Goal: Task Accomplishment & Management: Manage account settings

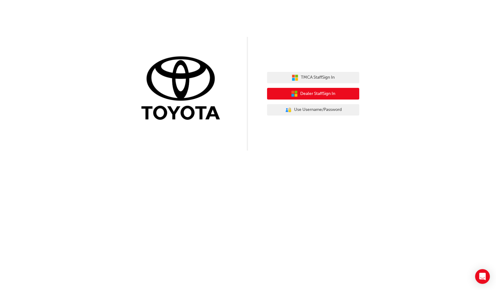
click at [326, 95] on span "Dealer Staff Sign In" at bounding box center [317, 93] width 35 height 7
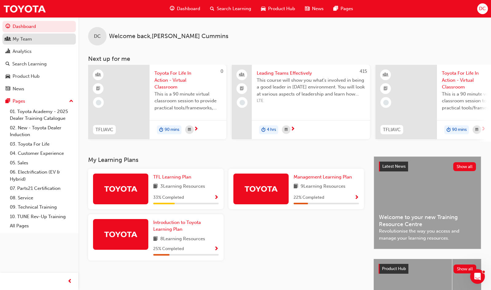
click at [20, 41] on div "My Team" at bounding box center [22, 39] width 19 height 7
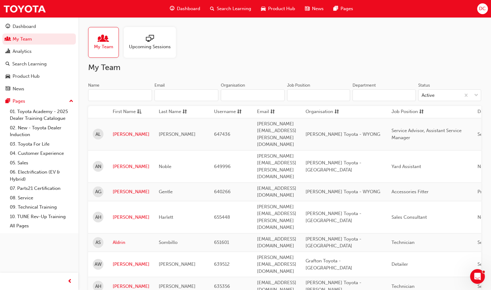
click at [130, 93] on input "Name" at bounding box center [120, 95] width 64 height 12
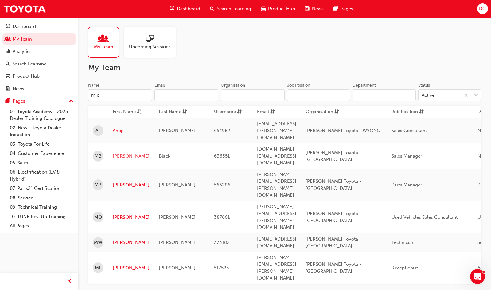
type input "mic"
click at [124, 153] on link "Michael" at bounding box center [131, 156] width 37 height 7
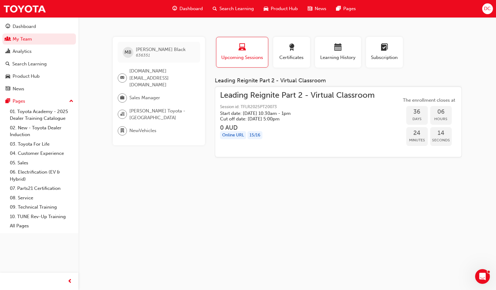
click at [288, 97] on span "Leading Reignite Part 2 - Virtual Classroom" at bounding box center [297, 95] width 155 height 7
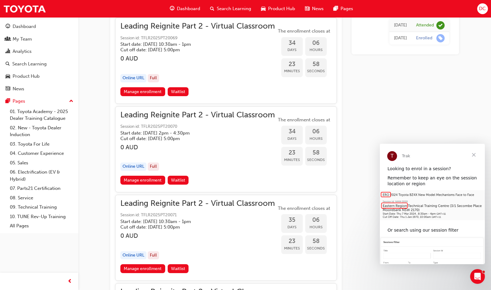
scroll to position [3097, 0]
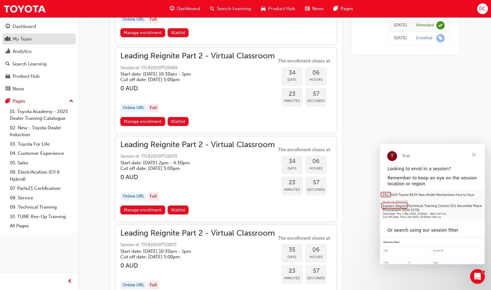
click at [20, 42] on div "My Team" at bounding box center [22, 39] width 19 height 7
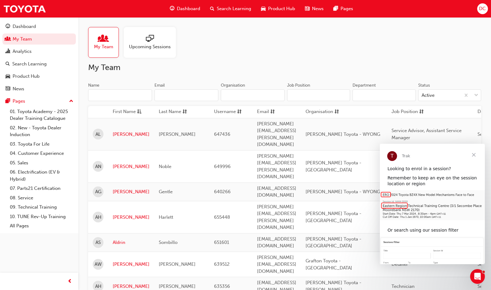
click at [116, 90] on input "Name" at bounding box center [120, 95] width 64 height 12
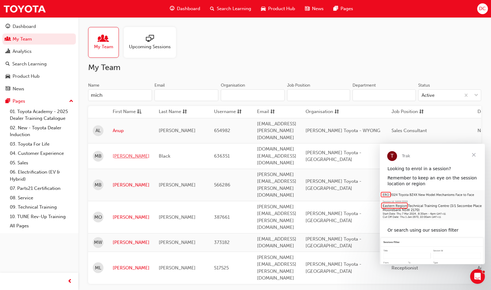
type input "mich"
click at [131, 153] on link "Michael" at bounding box center [131, 156] width 37 height 7
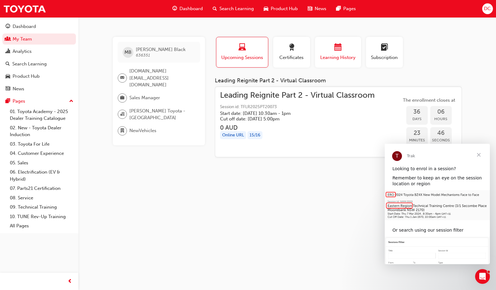
click at [355, 49] on div "button" at bounding box center [338, 49] width 37 height 10
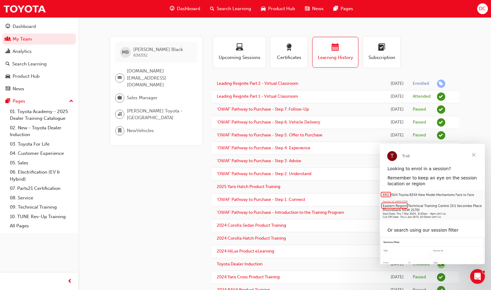
click at [479, 155] on span "Close" at bounding box center [474, 155] width 22 height 22
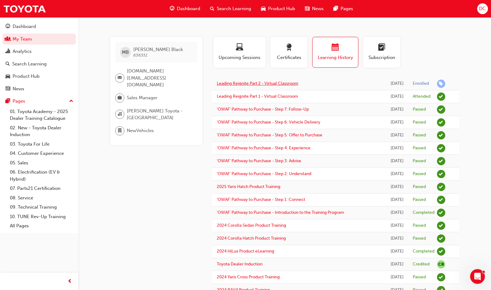
click at [274, 85] on link "Leading Reignite Part 2 - Virtual Classroom" at bounding box center [257, 83] width 81 height 5
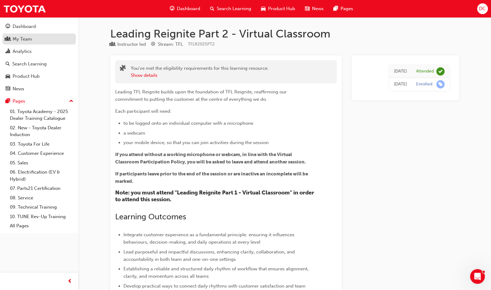
click at [18, 39] on div "My Team" at bounding box center [22, 39] width 19 height 7
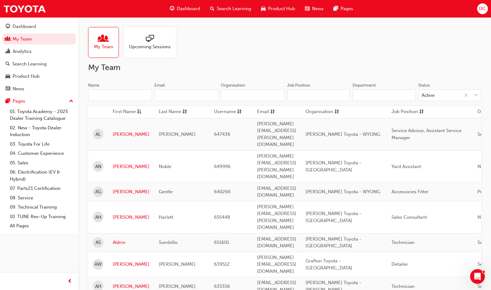
click at [120, 98] on input "Name" at bounding box center [120, 95] width 64 height 12
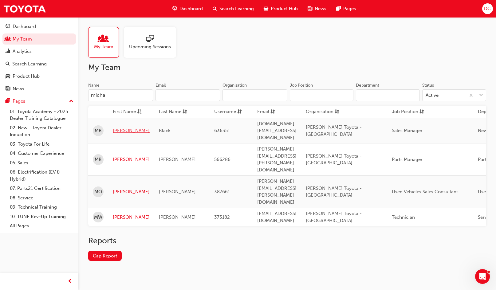
type input "micha"
click at [120, 127] on link "Michael" at bounding box center [131, 130] width 37 height 7
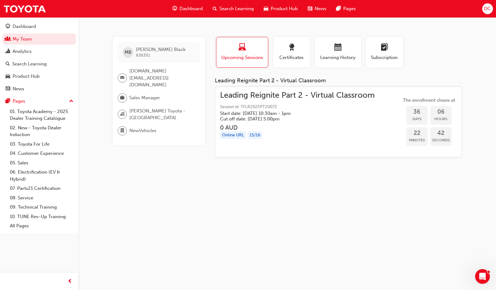
click at [347, 130] on h3 "0 AUD" at bounding box center [297, 127] width 155 height 7
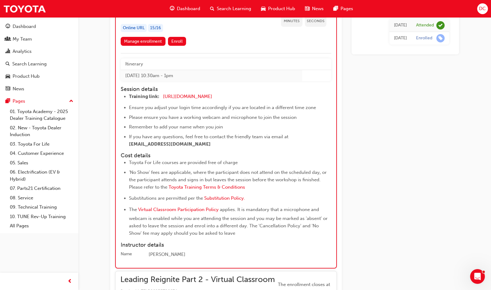
scroll to position [3447, 0]
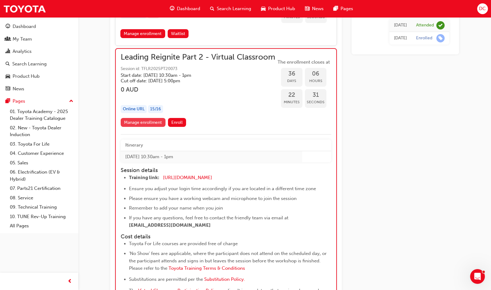
click at [129, 127] on link "Manage enrollment" at bounding box center [143, 122] width 45 height 9
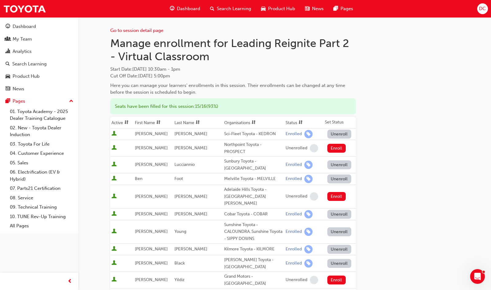
click at [456, 61] on div "Go to session detail page Manage enrollment for Leading Reignite Part 2 - Virtu…" at bounding box center [284, 276] width 349 height 519
